Goal: Obtain resource: Obtain resource

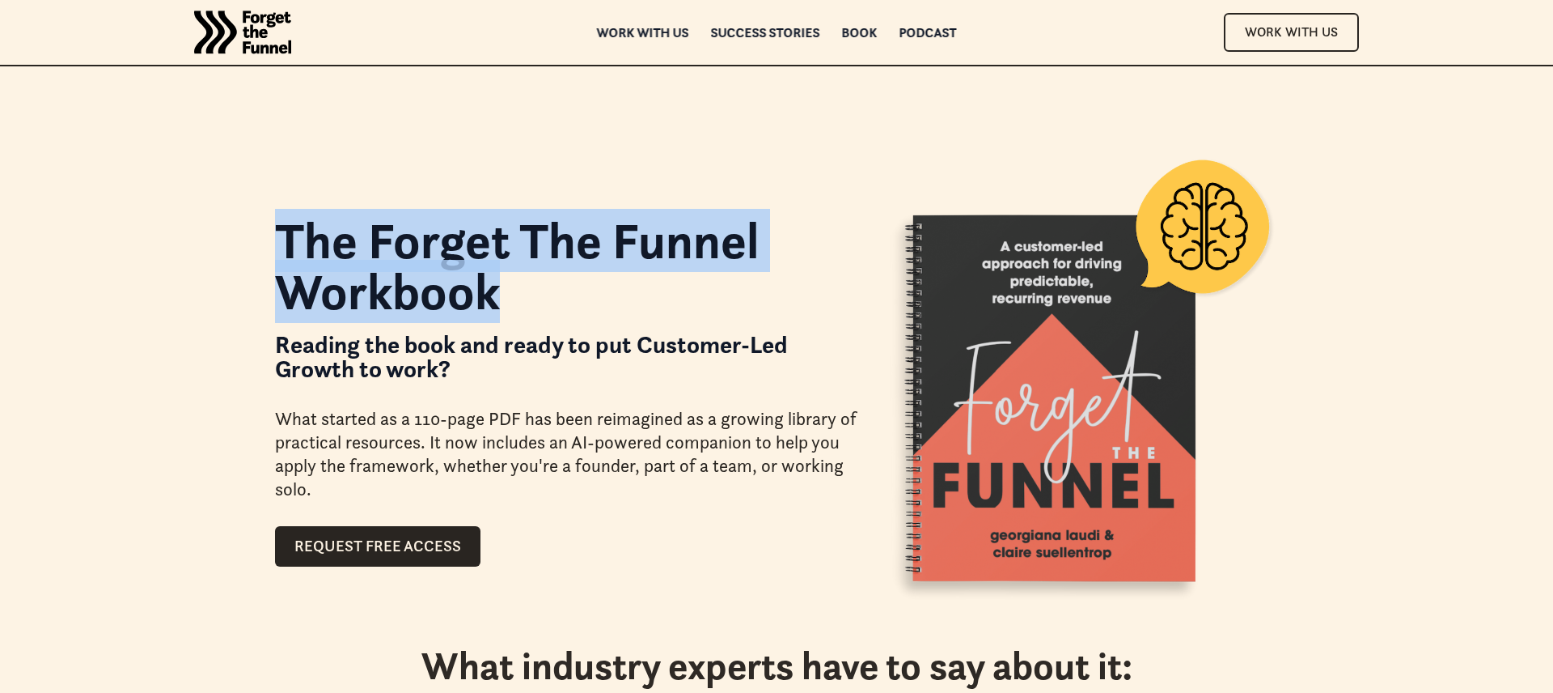
drag, startPoint x: 516, startPoint y: 295, endPoint x: 290, endPoint y: 259, distance: 229.3
click at [272, 256] on div "The Forget The Funnel Workbook Reading the book and ready to put Customer-Led G…" at bounding box center [776, 321] width 1165 height 642
copy h1 "The Forget The Funnel Workbook"
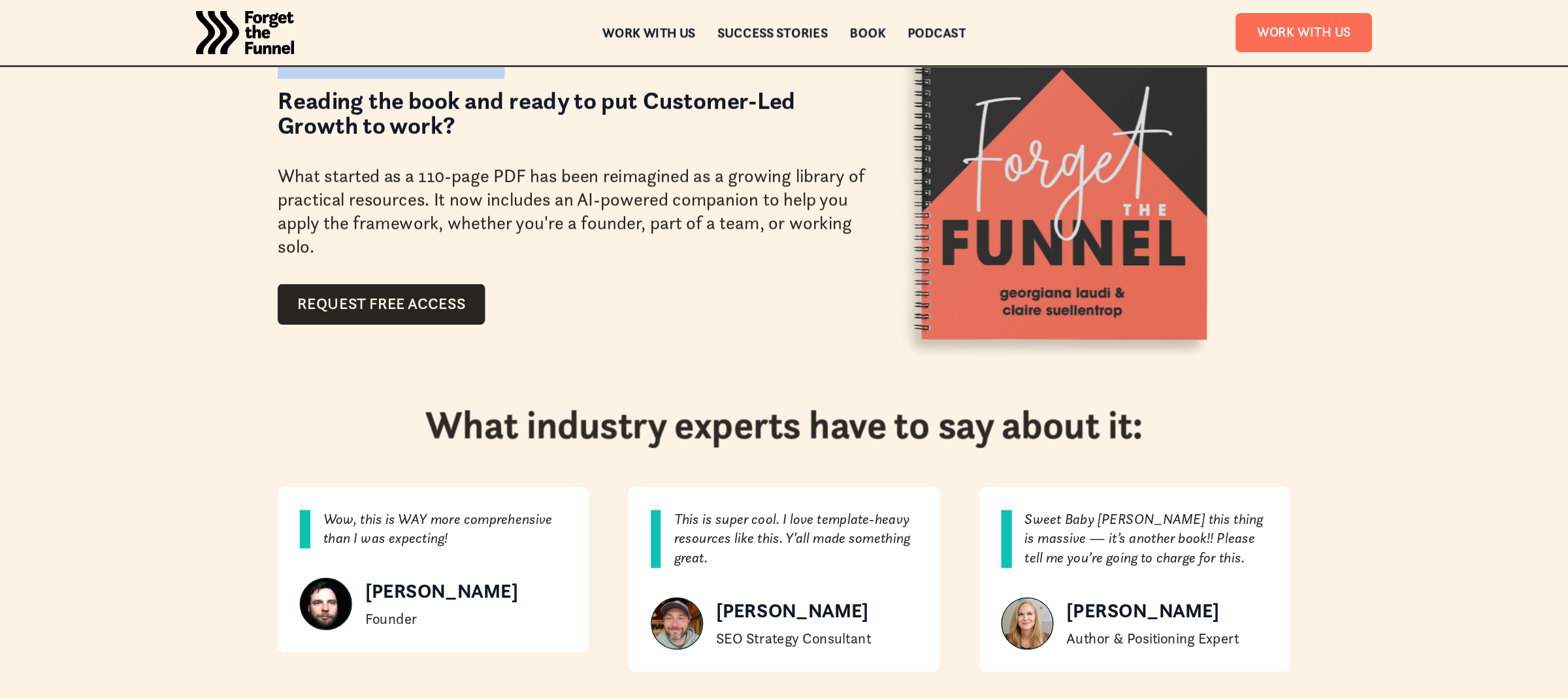
scroll to position [197, 0]
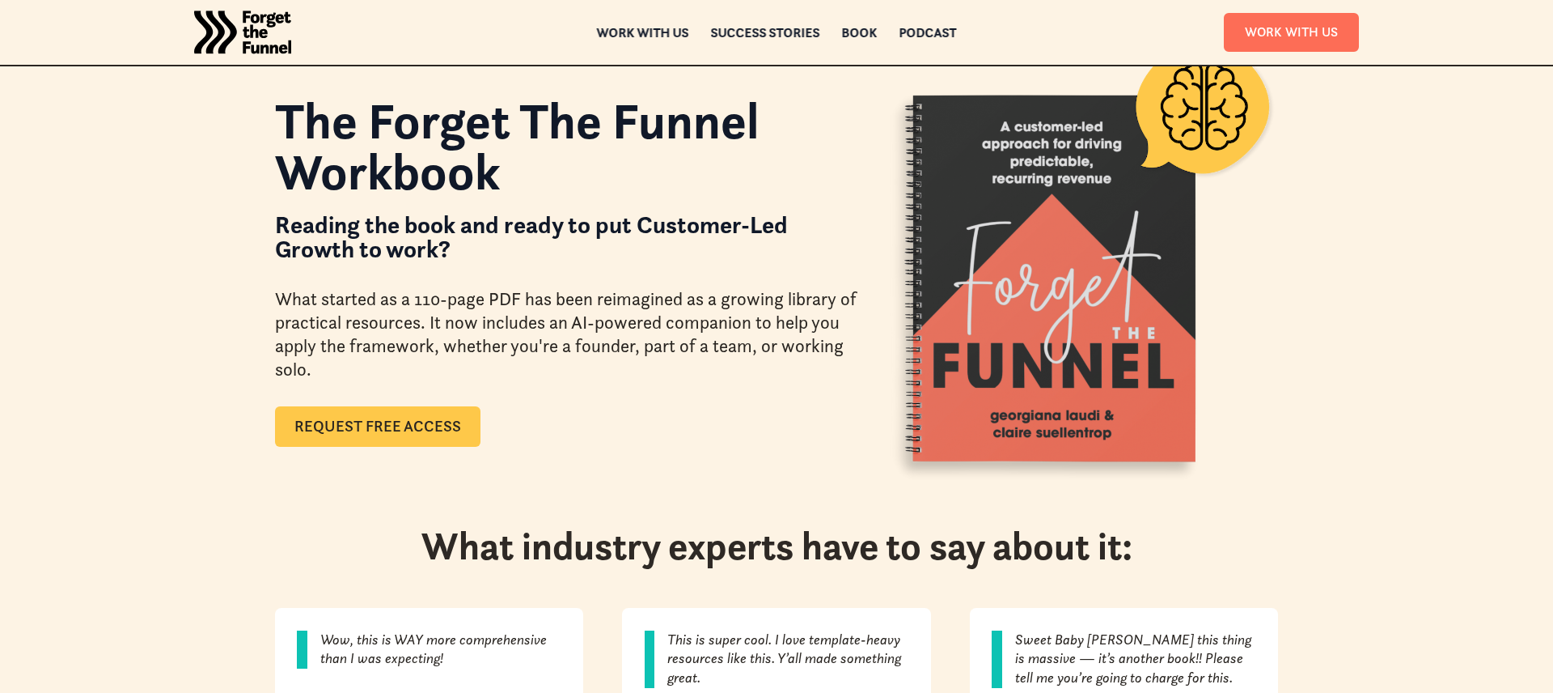
scroll to position [122, 0]
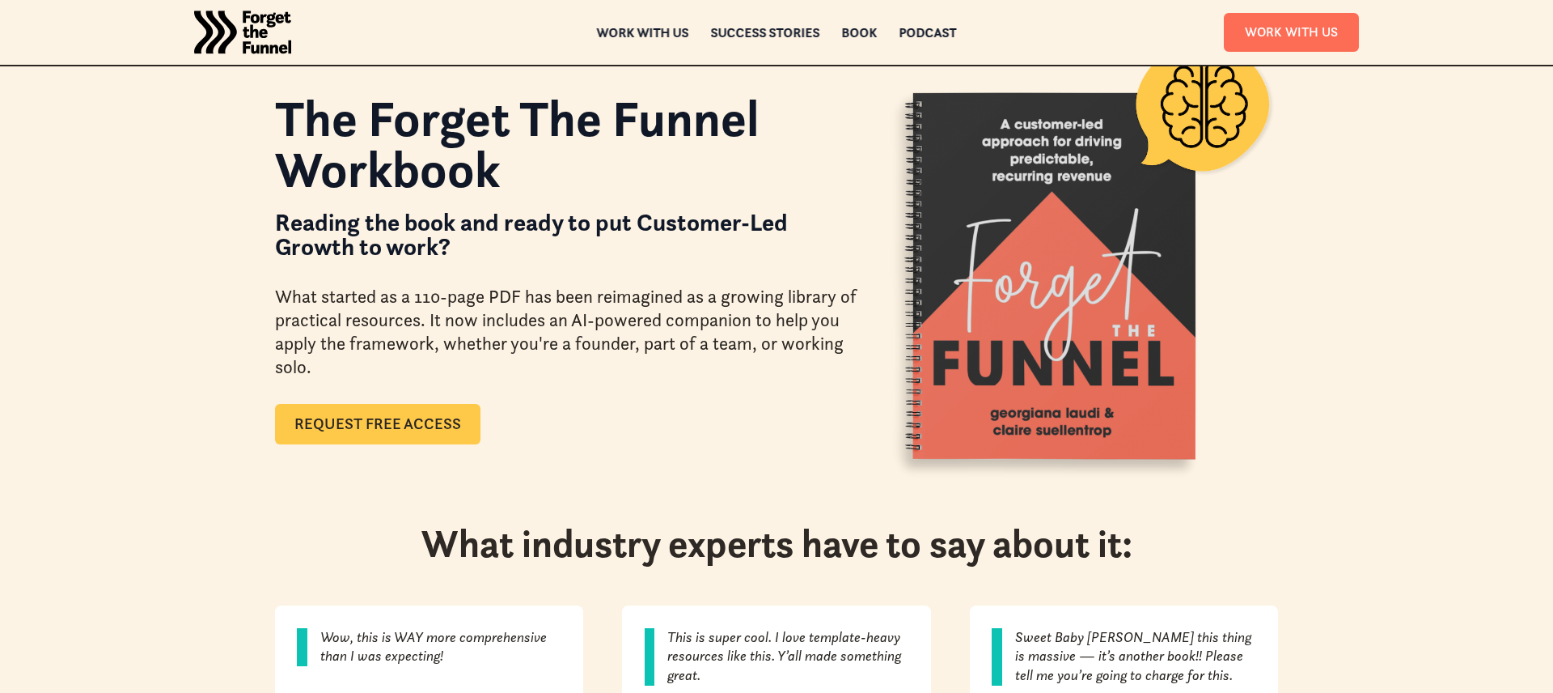
click at [451, 434] on link "Request Free Access" at bounding box center [378, 424] width 206 height 40
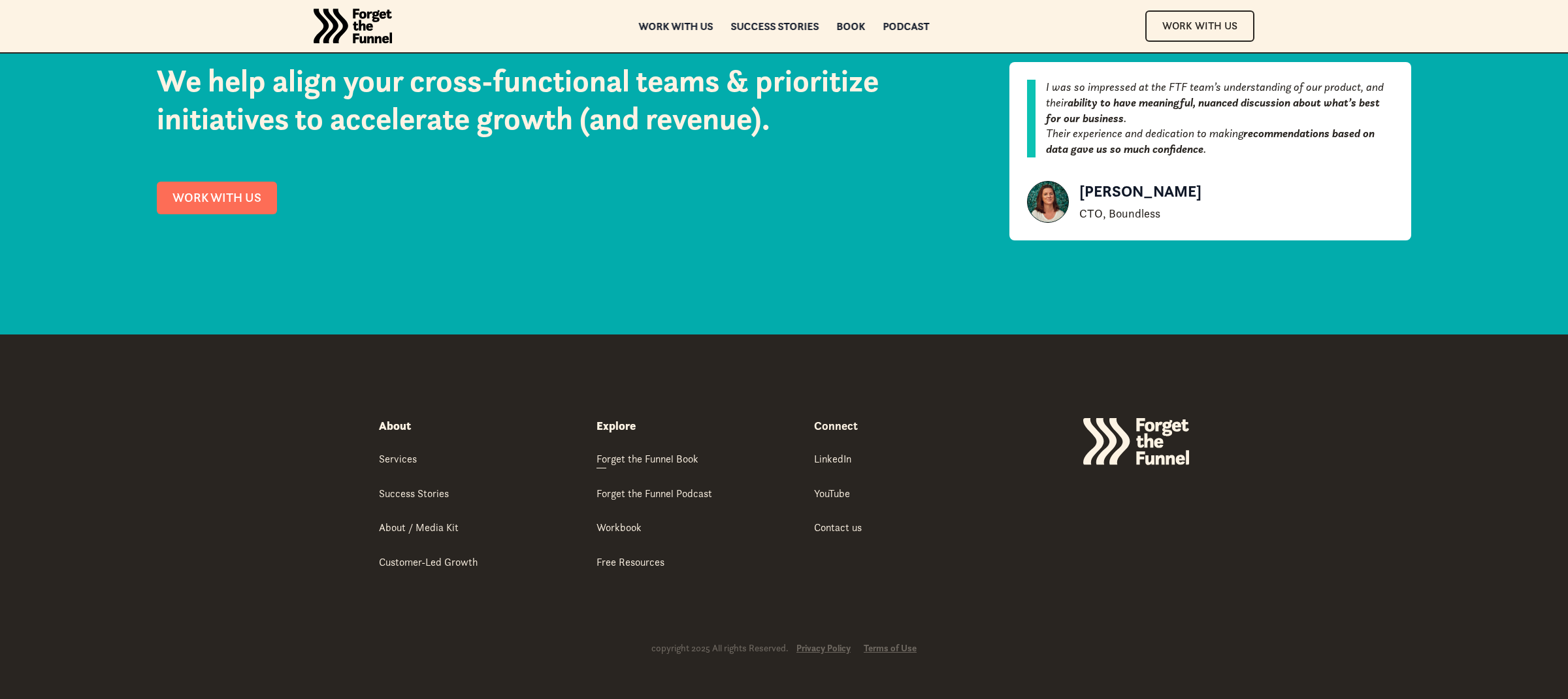
scroll to position [2337, 0]
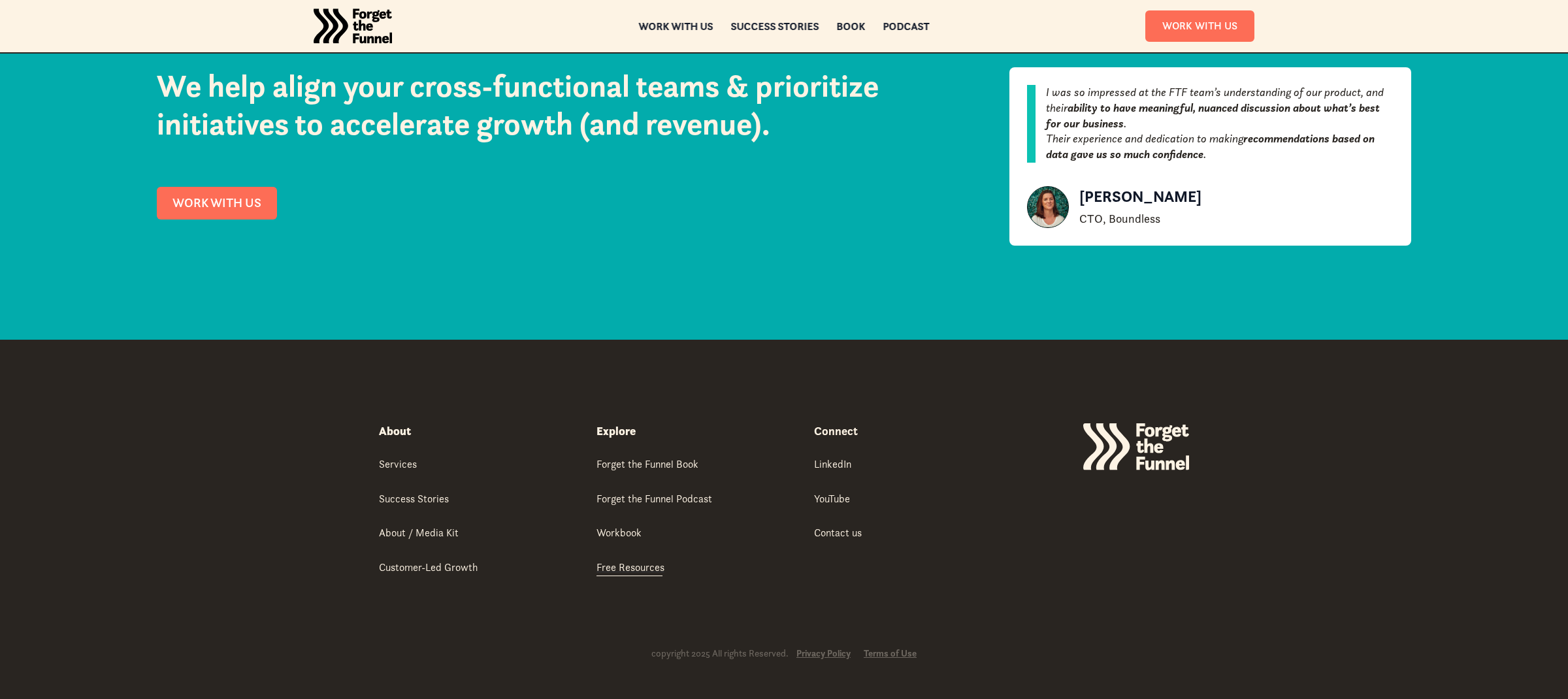
click at [635, 559] on div "Free Resources" at bounding box center [631, 567] width 68 height 15
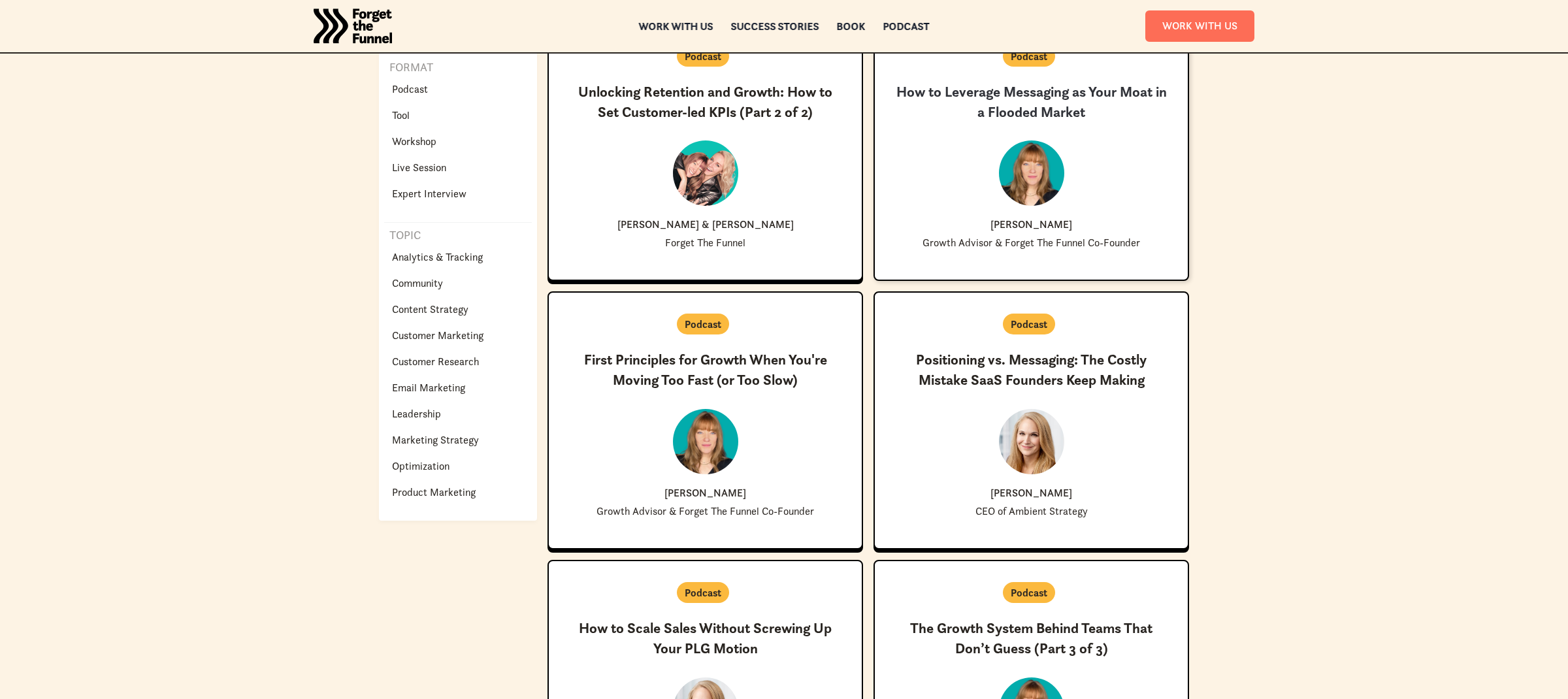
scroll to position [325, 0]
